Goal: Feedback & Contribution: Contribute content

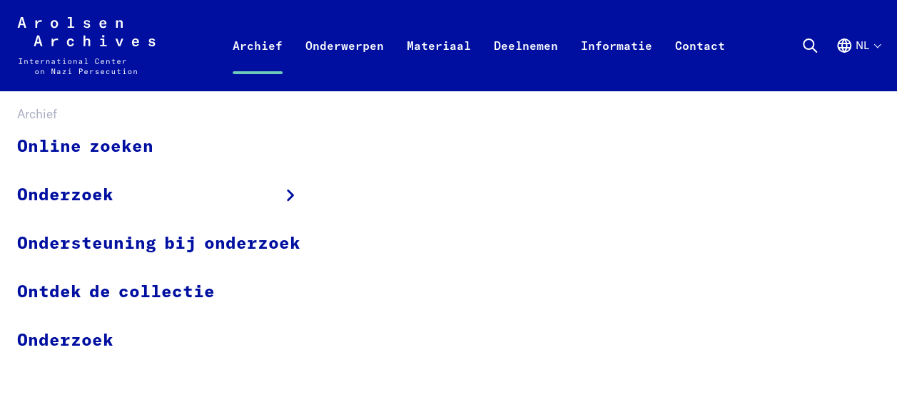
click at [255, 44] on link "Archief" at bounding box center [257, 62] width 73 height 57
click at [107, 146] on link "Online zoeken" at bounding box center [168, 147] width 302 height 48
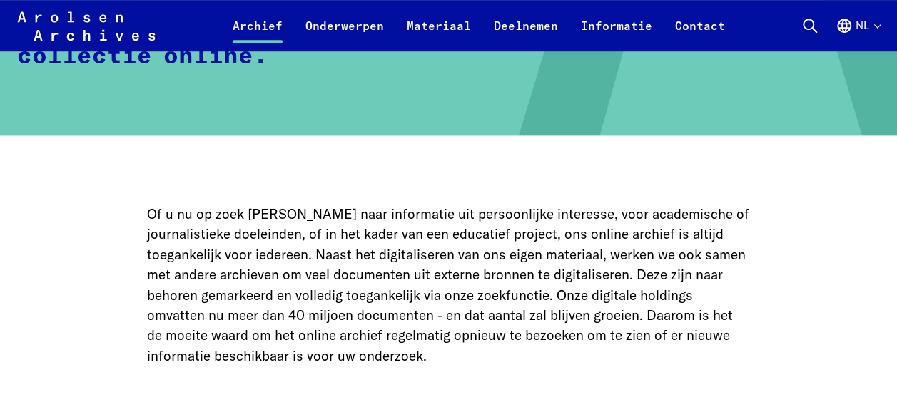
scroll to position [514, 0]
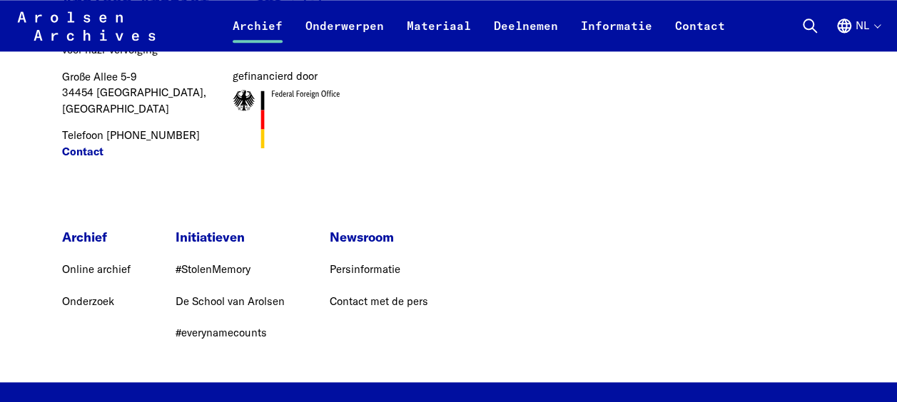
scroll to position [3611, 0]
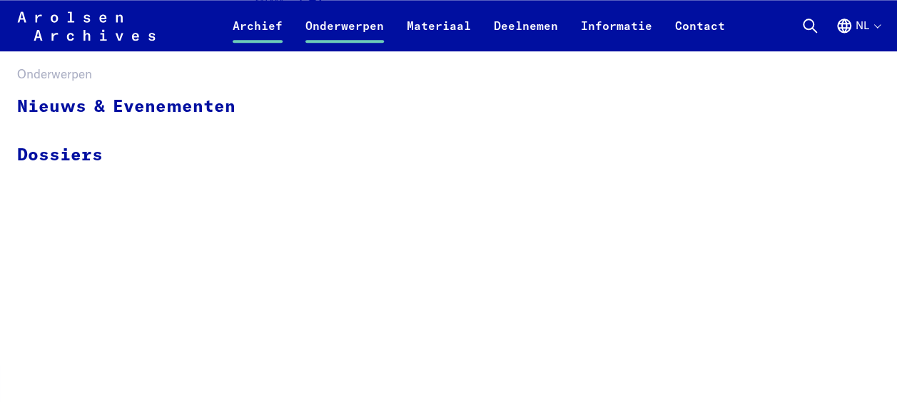
click at [348, 25] on link "Onderwerpen" at bounding box center [344, 34] width 101 height 34
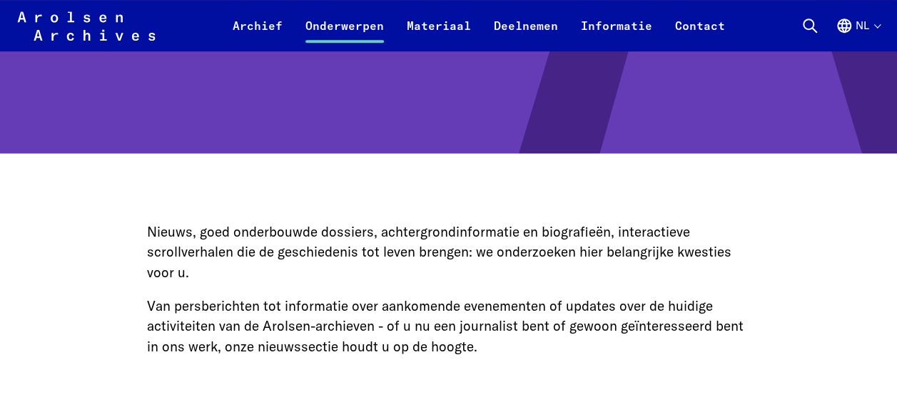
scroll to position [480, 0]
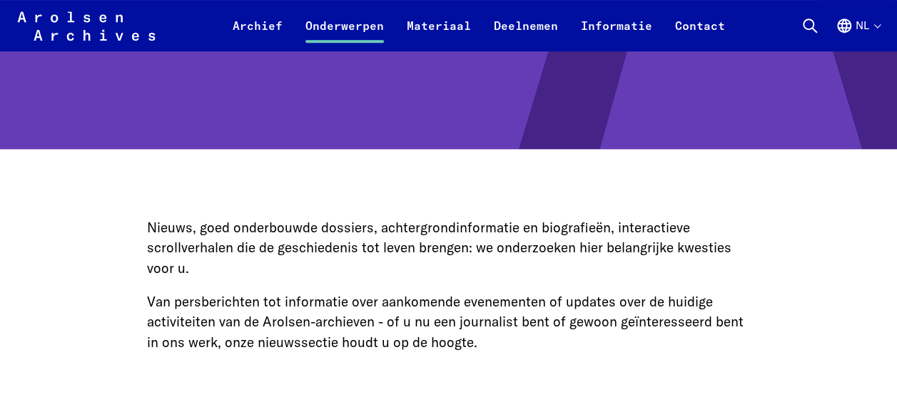
drag, startPoint x: 883, startPoint y: 86, endPoint x: 882, endPoint y: 93, distance: 7.3
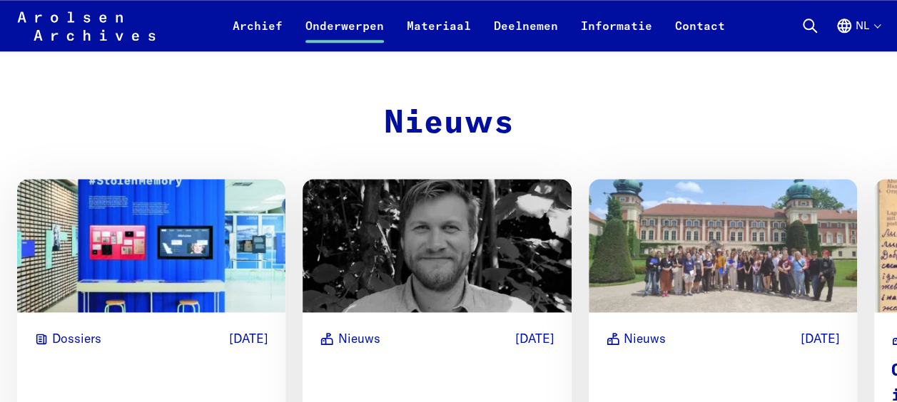
scroll to position [792, 0]
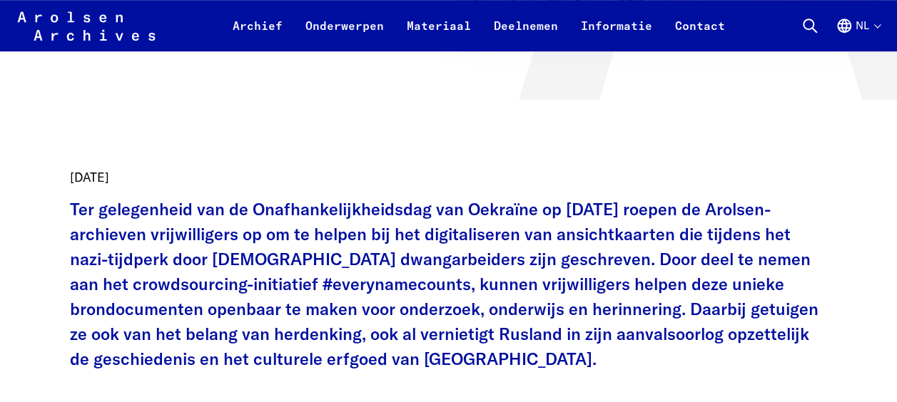
scroll to position [535, 0]
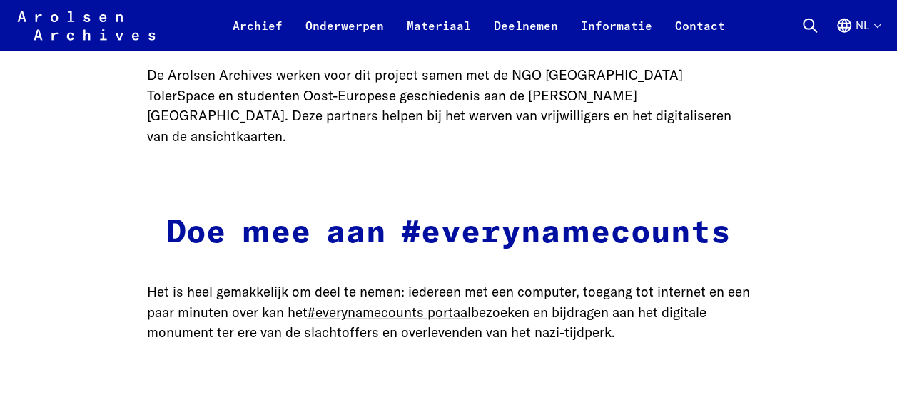
scroll to position [1954, 0]
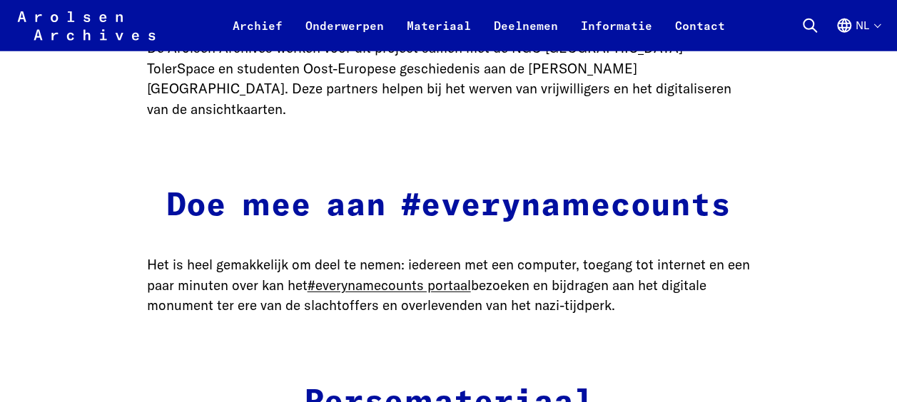
click at [893, 198] on body "Meteen naar de inhoud Arolsen Archives - Internationaal Centrum voor nazi-vervo…" at bounding box center [448, 119] width 897 height 4147
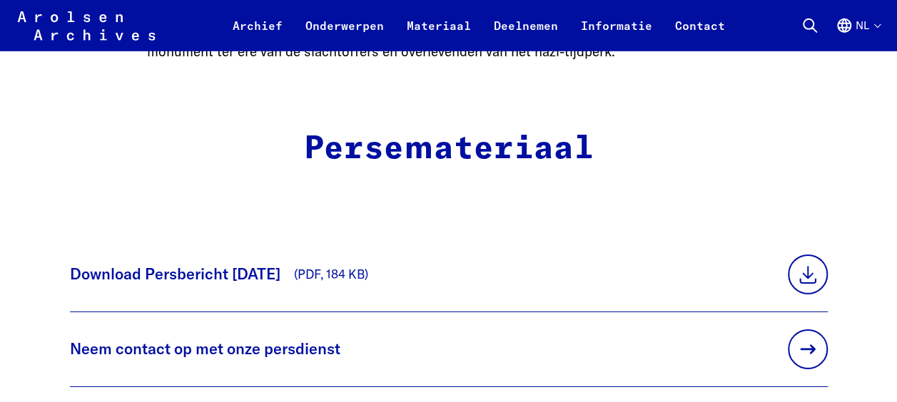
scroll to position [2197, 0]
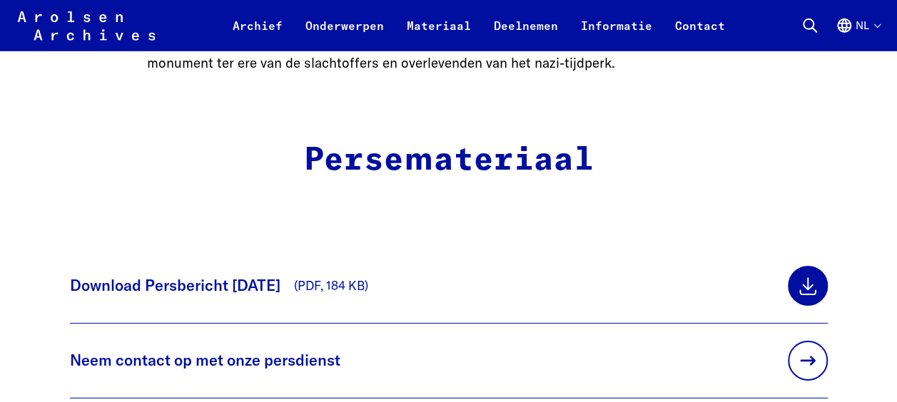
click at [788, 268] on link at bounding box center [808, 286] width 40 height 40
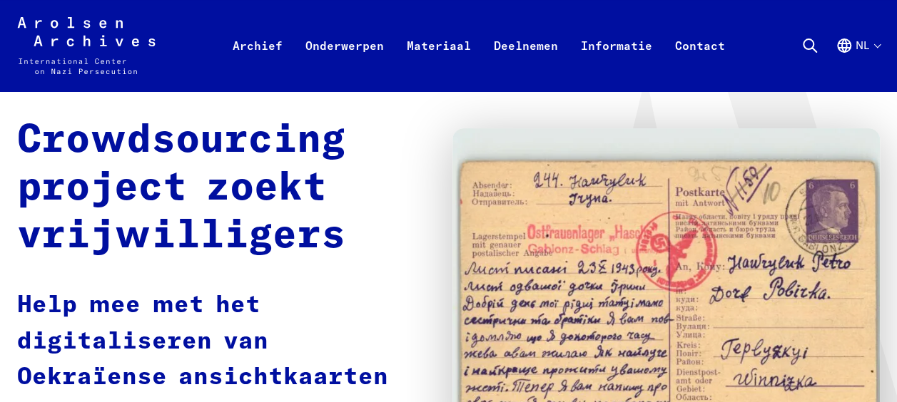
scroll to position [0, 0]
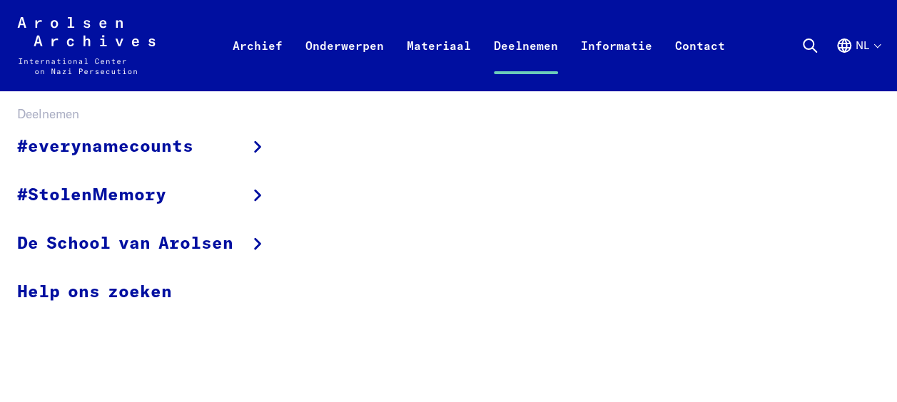
click at [526, 41] on link "Deelnemen" at bounding box center [525, 62] width 87 height 57
click at [514, 44] on link "Deelnemen" at bounding box center [525, 62] width 87 height 57
click at [114, 287] on link "Help ons zoeken" at bounding box center [151, 292] width 269 height 48
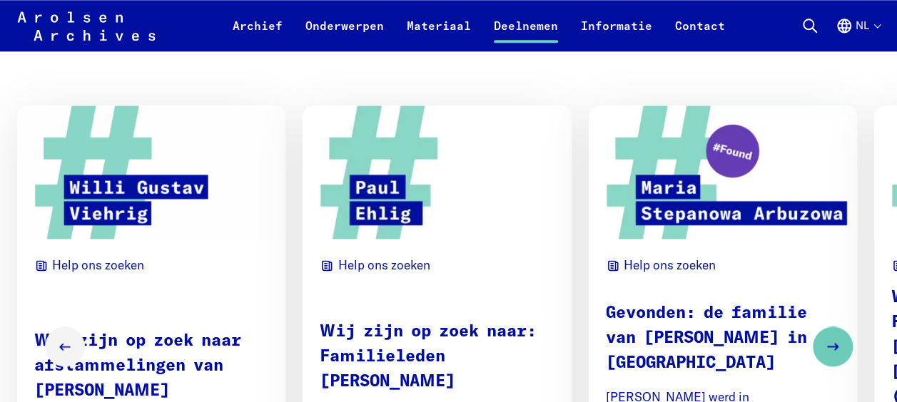
scroll to position [831, 0]
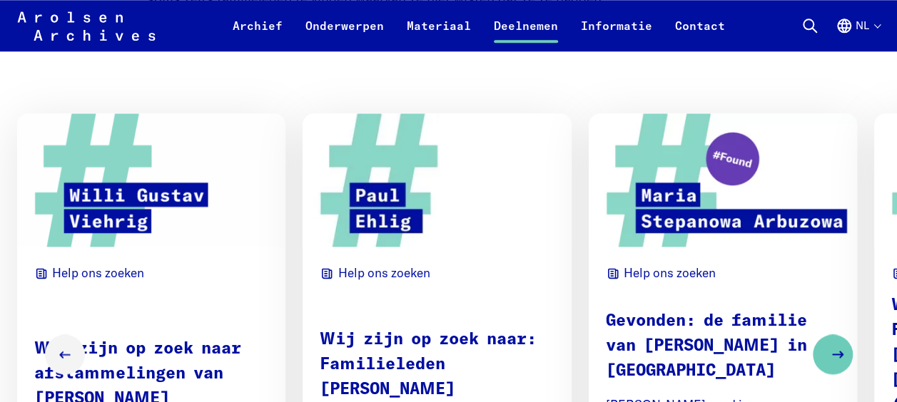
click at [834, 346] on icon "Next slide" at bounding box center [837, 354] width 17 height 17
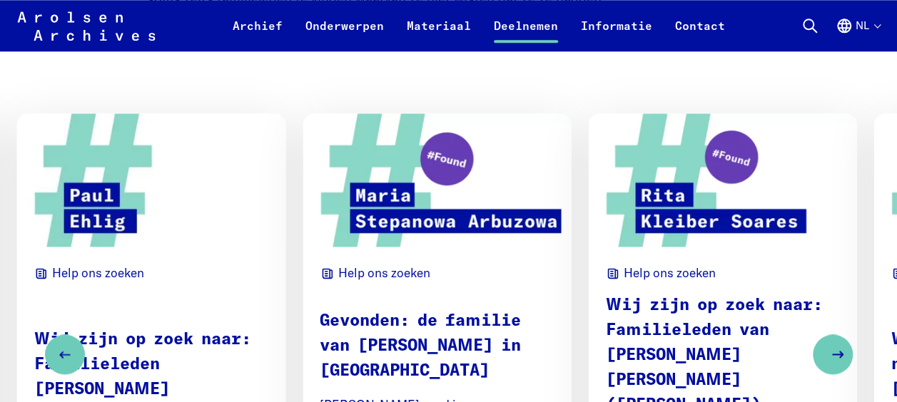
click at [834, 346] on icon "Next slide" at bounding box center [837, 354] width 17 height 17
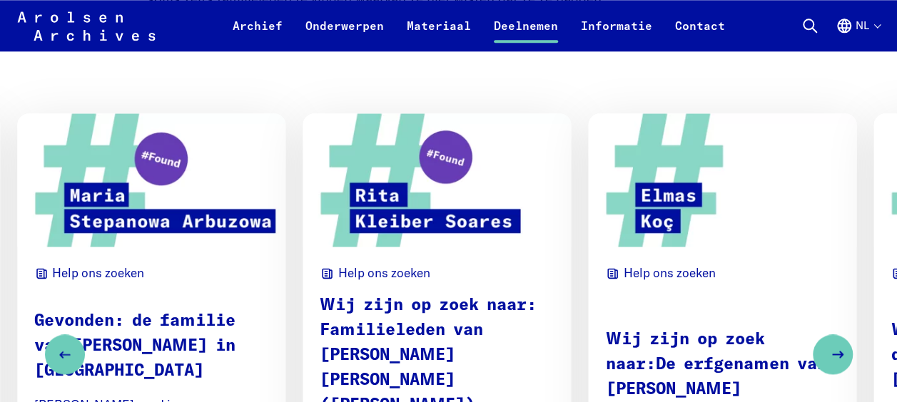
click at [834, 346] on icon "Next slide" at bounding box center [837, 354] width 17 height 17
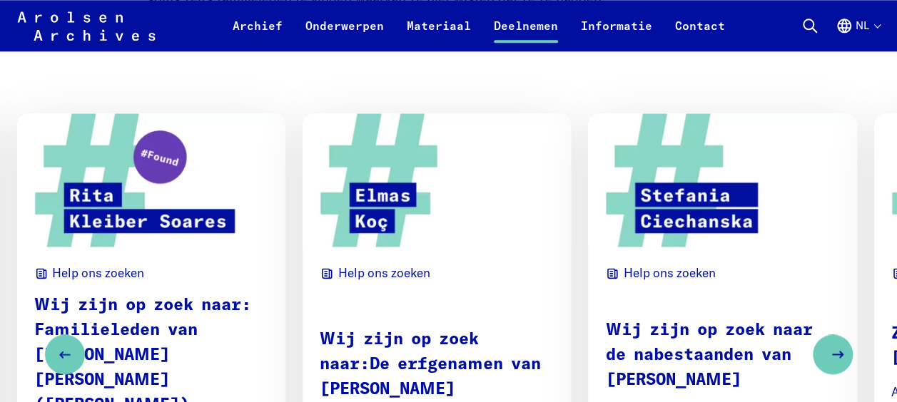
click at [834, 346] on icon "Next slide" at bounding box center [837, 354] width 17 height 17
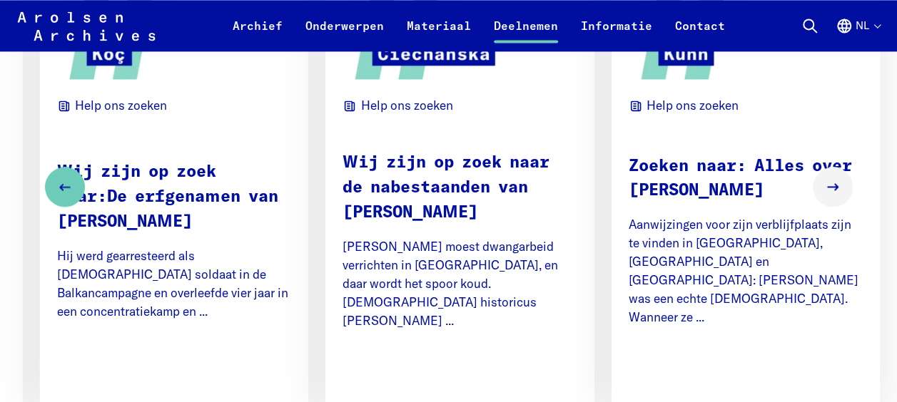
scroll to position [1021, 0]
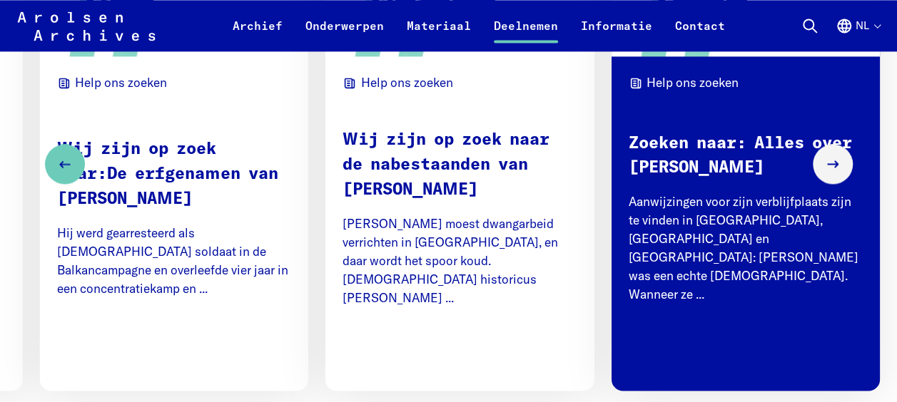
click at [795, 344] on span "Read more" at bounding box center [821, 353] width 81 height 19
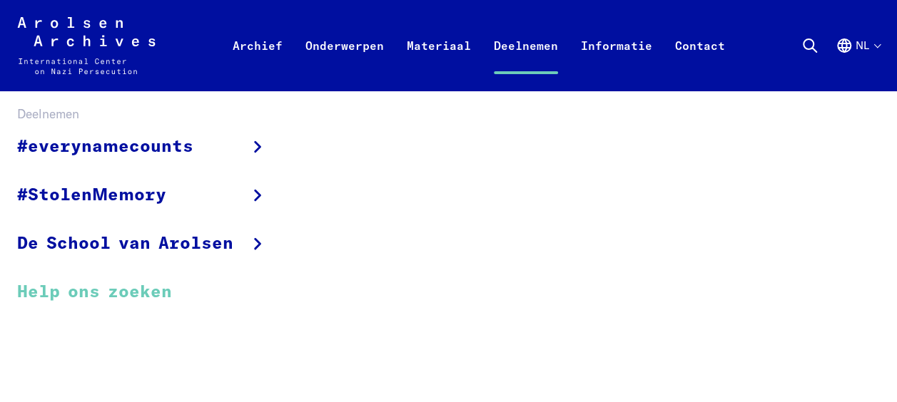
click at [130, 284] on link "Help ons zoeken" at bounding box center [151, 292] width 269 height 48
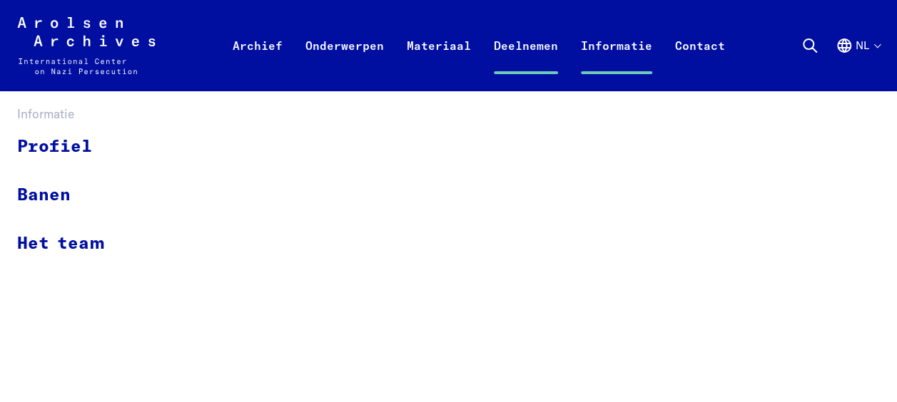
click at [614, 42] on link "Informatie" at bounding box center [616, 62] width 94 height 57
click at [80, 243] on link "Het team" at bounding box center [70, 244] width 106 height 48
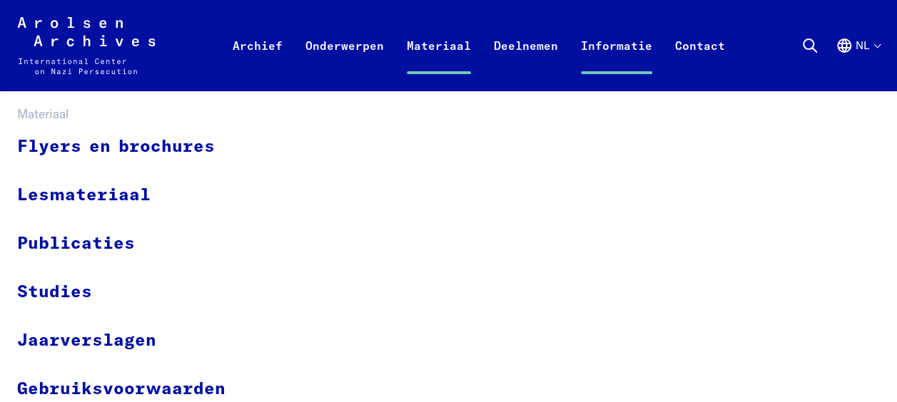
click at [434, 41] on link "Materiaal" at bounding box center [438, 62] width 87 height 57
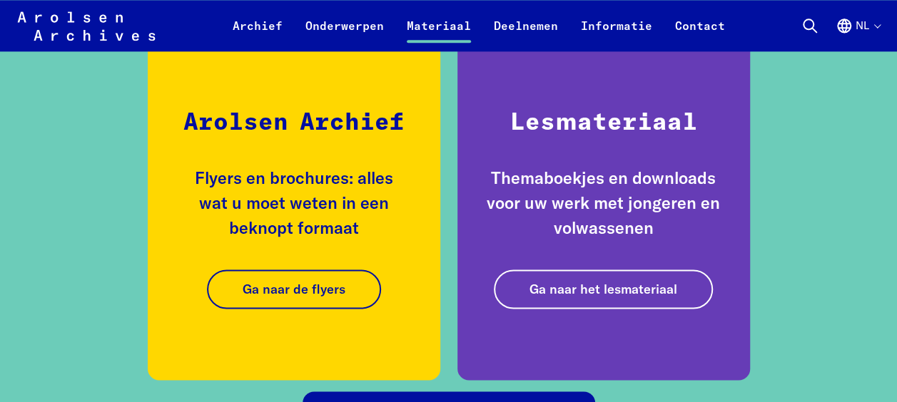
scroll to position [928, 0]
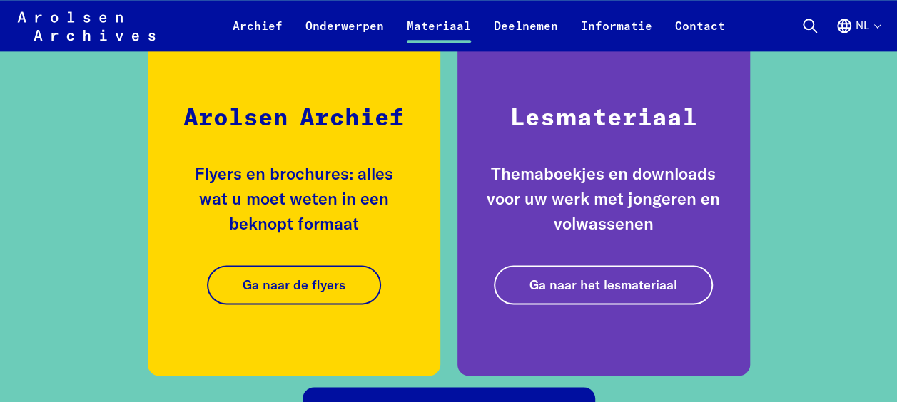
click at [878, 144] on div "Arolsen Archief Flyers en brochures: alles wat u moet weten in een beknopt form…" at bounding box center [448, 346] width 897 height 855
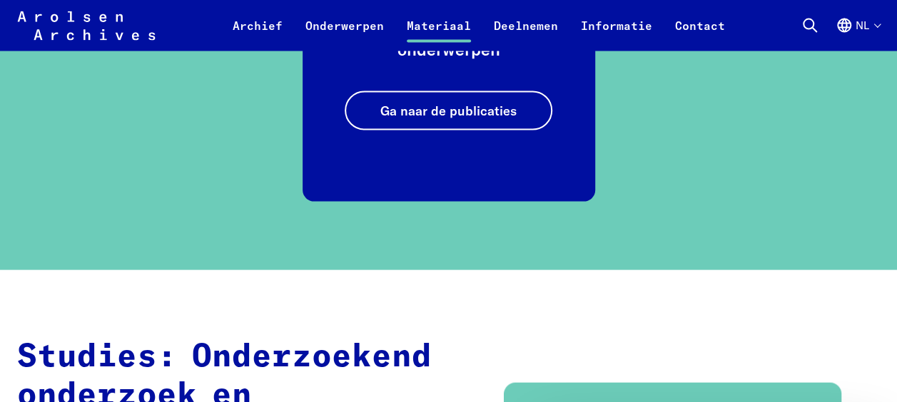
scroll to position [1417, 0]
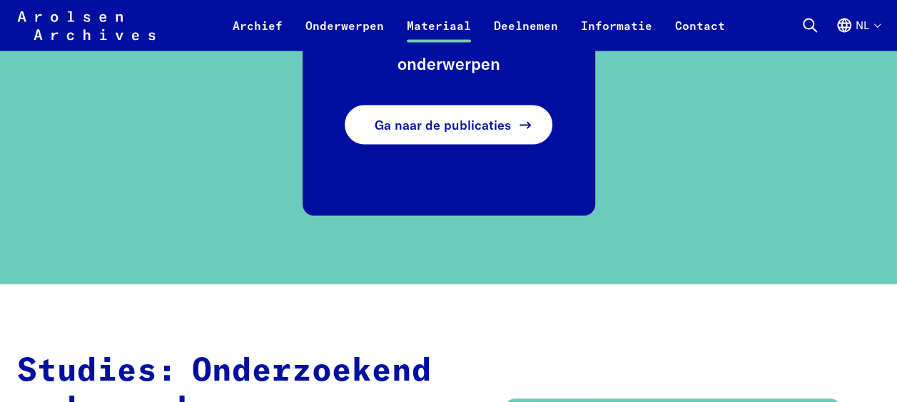
click at [454, 129] on span "Ga naar de publicaties" at bounding box center [443, 125] width 136 height 19
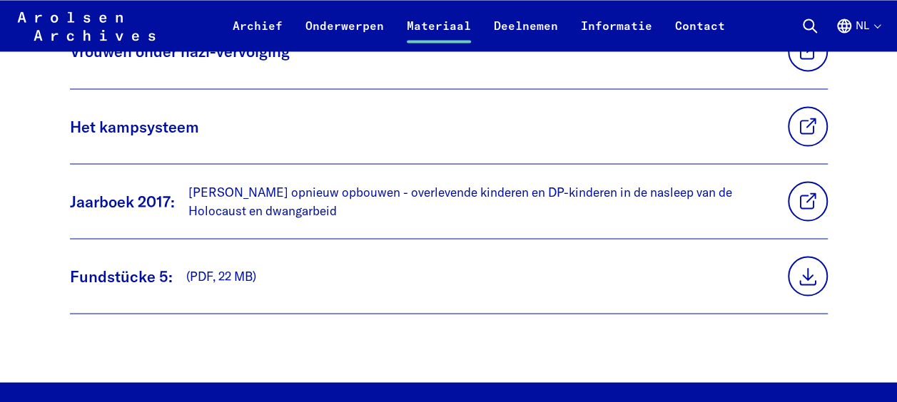
scroll to position [1247, 0]
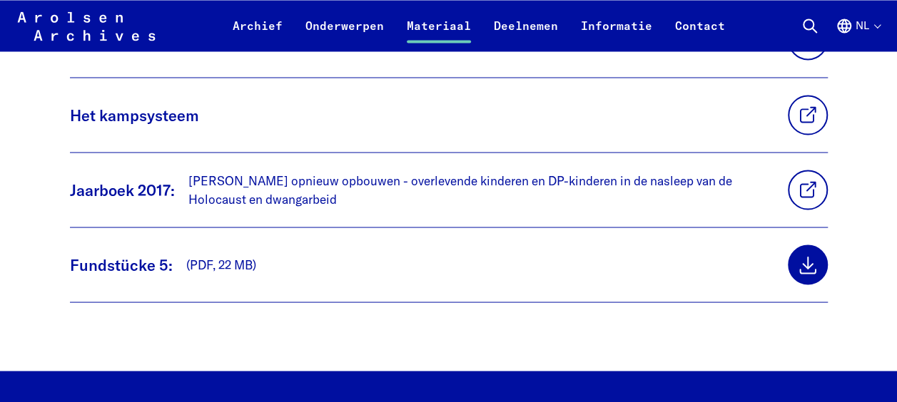
click at [788, 245] on link at bounding box center [808, 265] width 40 height 40
click at [788, 95] on link at bounding box center [808, 115] width 40 height 40
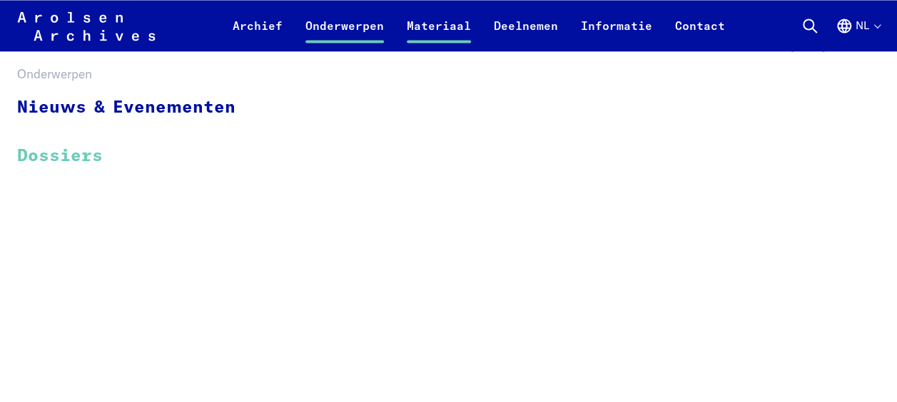
click at [78, 152] on link "Dossiers" at bounding box center [135, 155] width 237 height 48
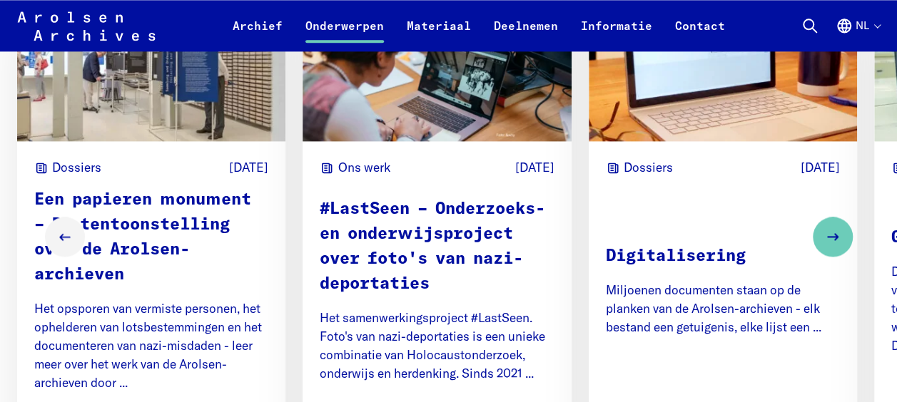
scroll to position [955, 0]
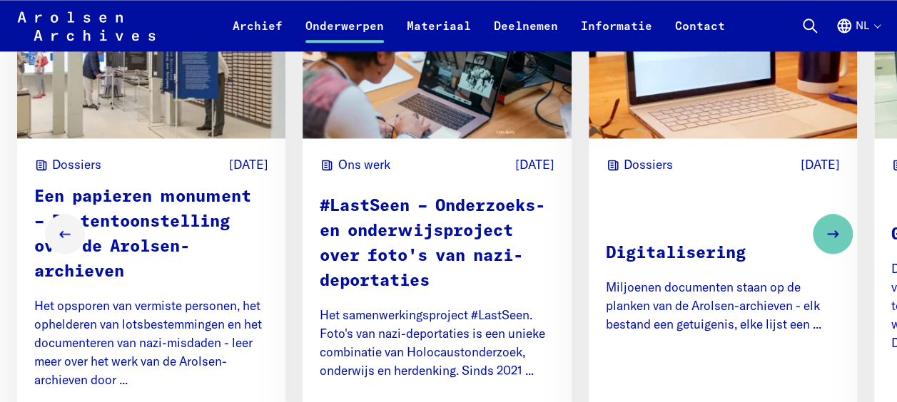
click at [677, 256] on p "Digitalisering" at bounding box center [723, 254] width 234 height 25
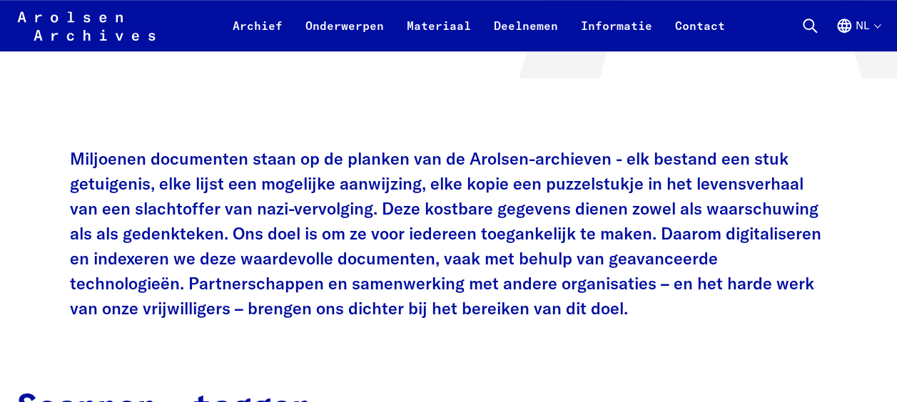
scroll to position [570, 0]
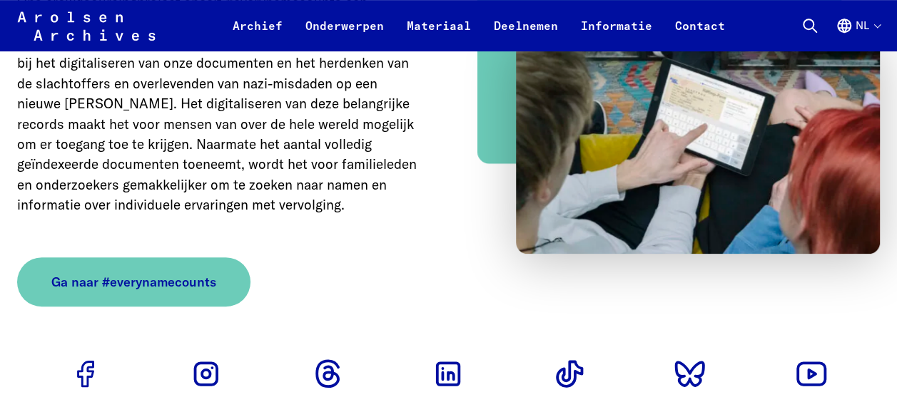
scroll to position [3063, 0]
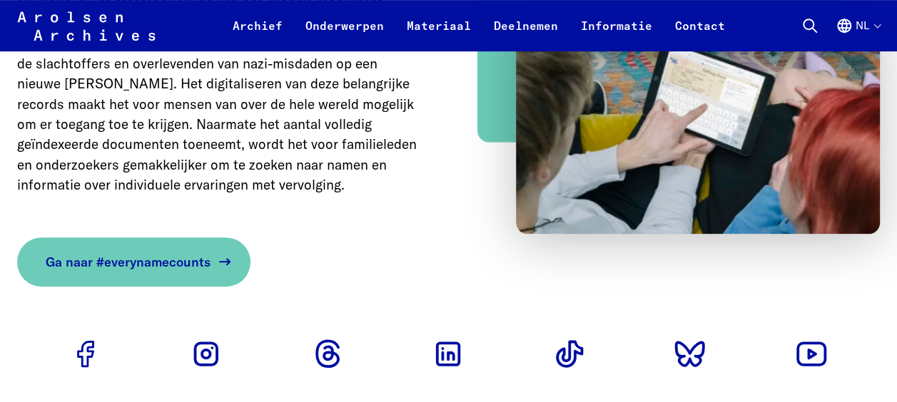
click at [131, 253] on span "Ga naar #everynamecounts" at bounding box center [128, 262] width 165 height 19
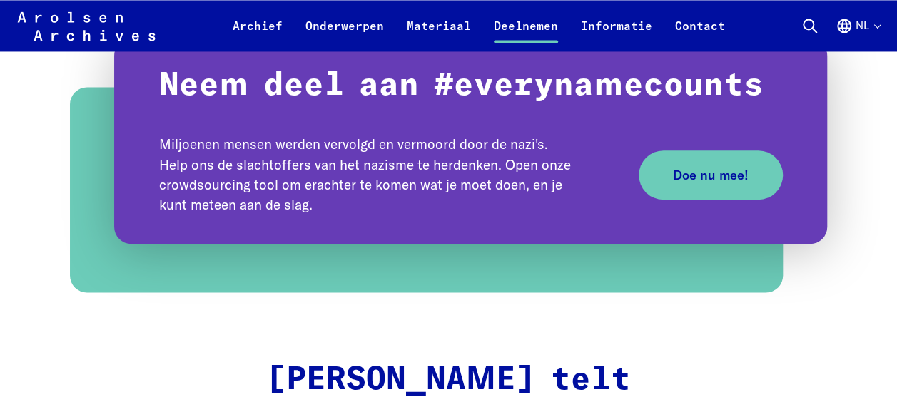
scroll to position [1151, 0]
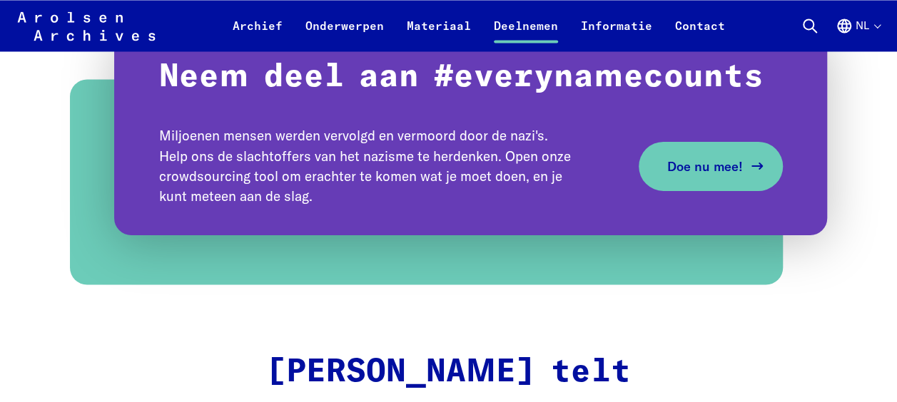
click at [711, 165] on span "Doe nu mee!" at bounding box center [705, 165] width 76 height 19
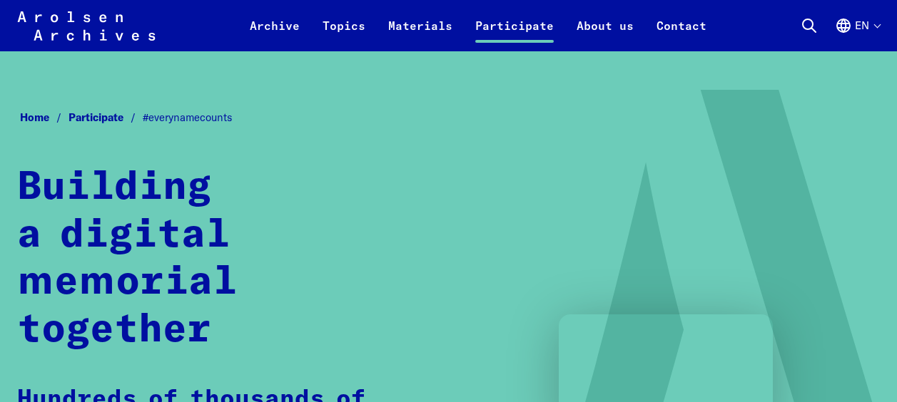
scroll to position [1151, 0]
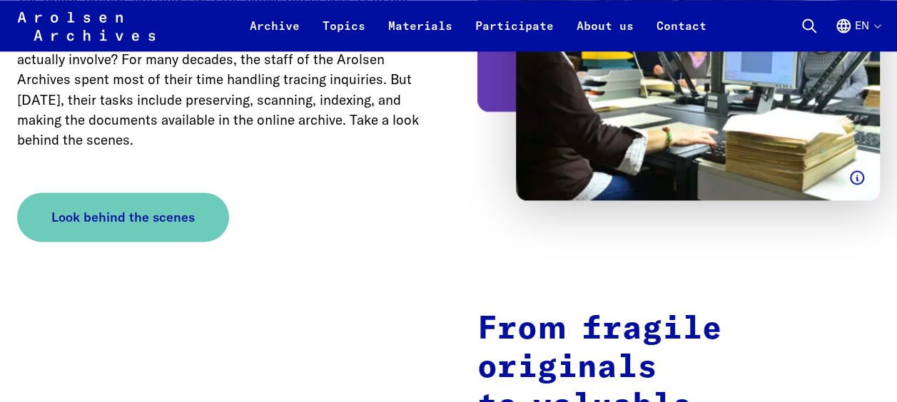
scroll to position [1038, 0]
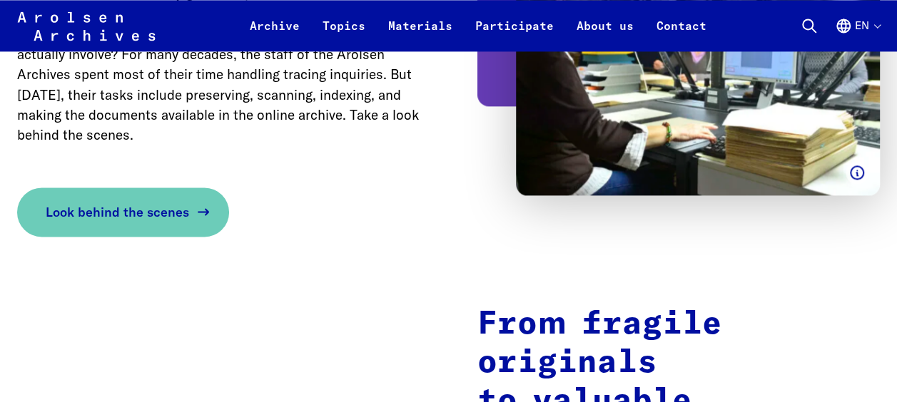
click at [151, 204] on span "Look behind the scenes" at bounding box center [117, 212] width 143 height 19
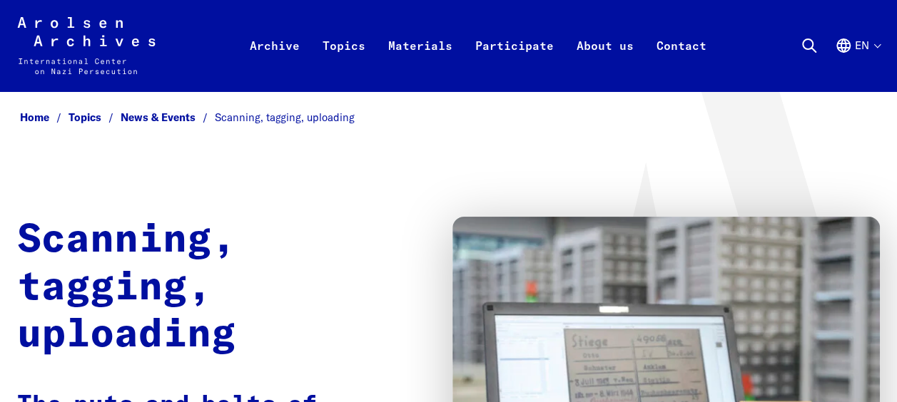
click at [851, 46] on icon "English, language selection" at bounding box center [843, 45] width 17 height 17
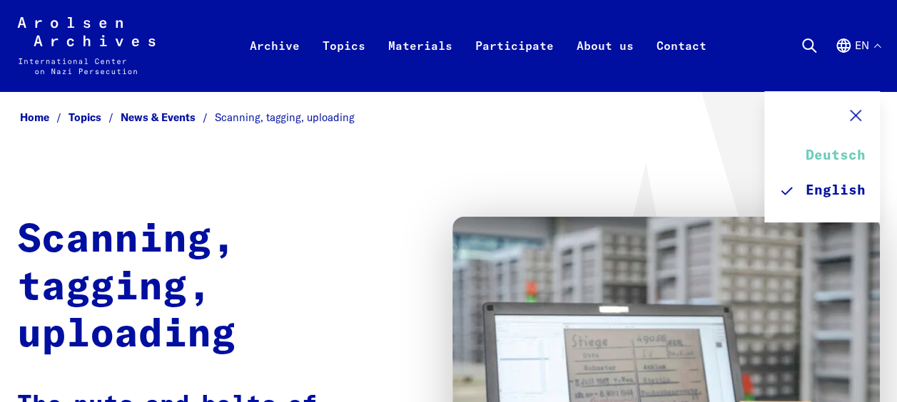
click at [836, 156] on link "Deutsch" at bounding box center [822, 156] width 87 height 34
